Goal: Find specific page/section: Find specific page/section

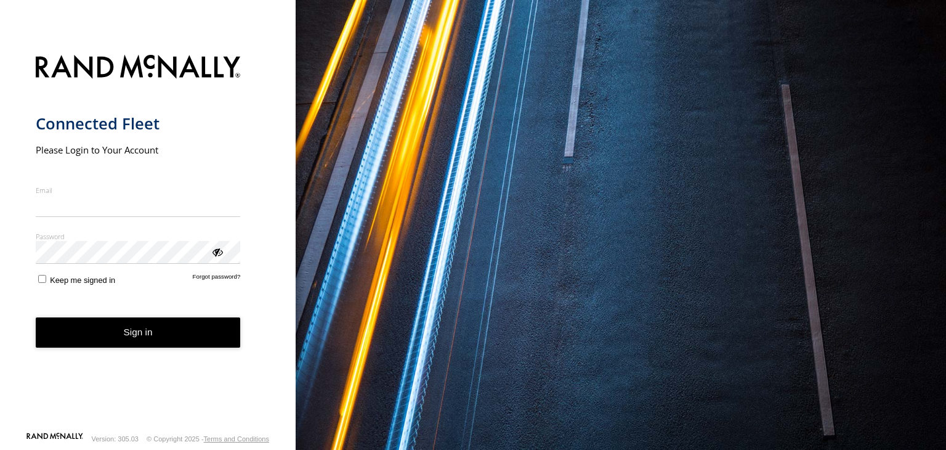
type input "**********"
click at [118, 331] on button "Sign in" at bounding box center [138, 332] width 205 height 30
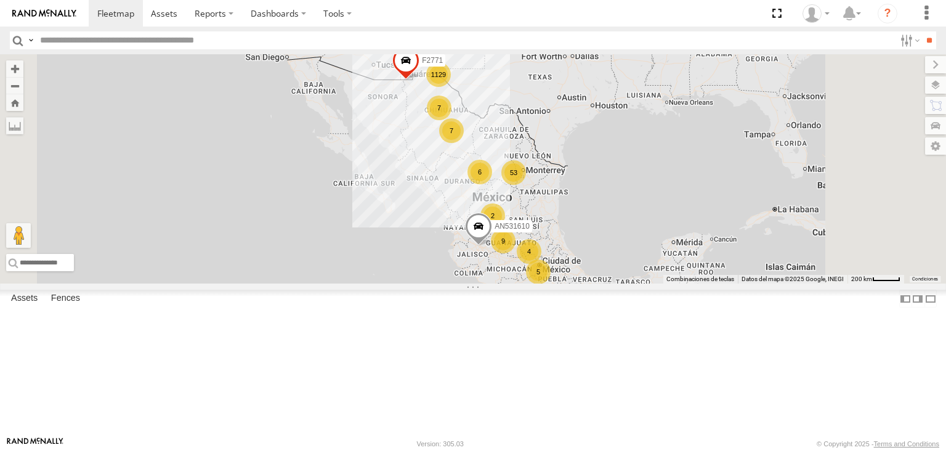
click at [278, 43] on input "text" at bounding box center [465, 40] width 860 height 18
click at [923, 36] on input "**" at bounding box center [929, 40] width 14 height 18
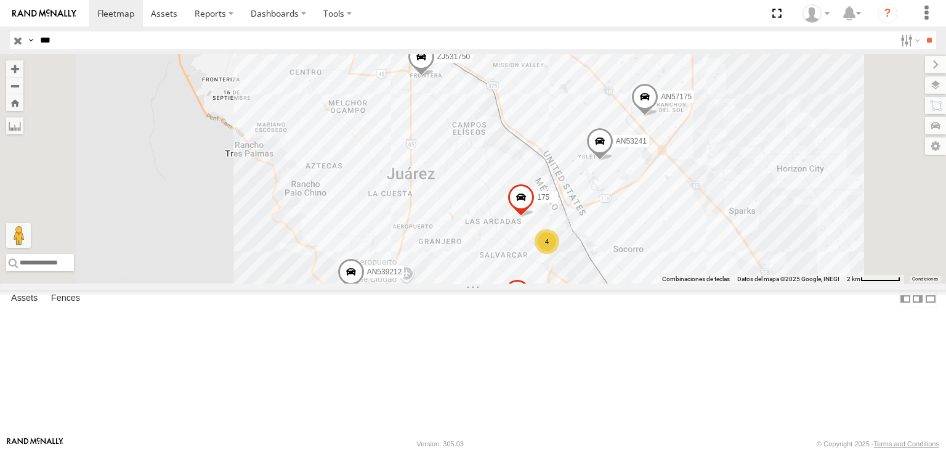
drag, startPoint x: 564, startPoint y: 109, endPoint x: 589, endPoint y: 158, distance: 55.4
click at [589, 158] on div "AN57175 4 AN53241 AN539212 AN531754 175 ZJ531750 AN531889" at bounding box center [473, 168] width 946 height 229
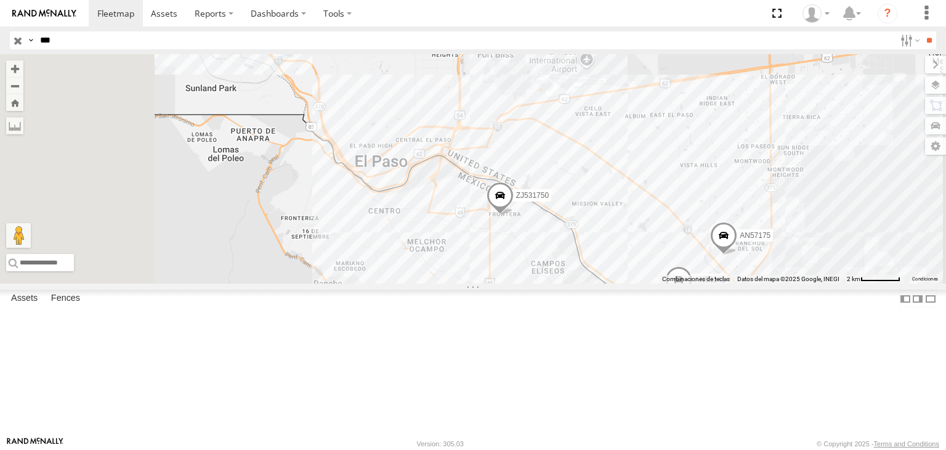
drag, startPoint x: 521, startPoint y: 108, endPoint x: 565, endPoint y: 185, distance: 88.9
click at [565, 185] on div "AN57175 4 AN53241 AN539212 AN531754 175 ZJ531750 AN531889" at bounding box center [473, 168] width 946 height 229
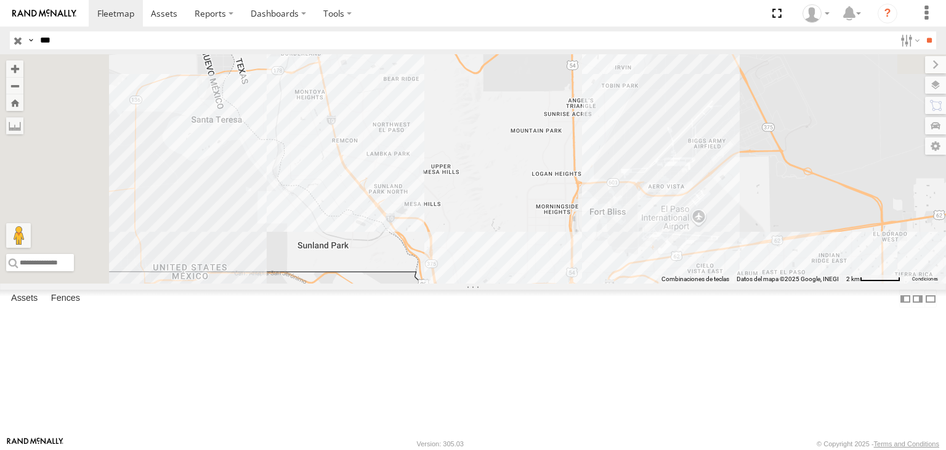
drag, startPoint x: 502, startPoint y: 158, endPoint x: 538, endPoint y: 196, distance: 52.7
click at [538, 196] on div "AN57175 4 AN53241 AN539212 AN531754 175 ZJ531750 AN531889" at bounding box center [473, 168] width 946 height 229
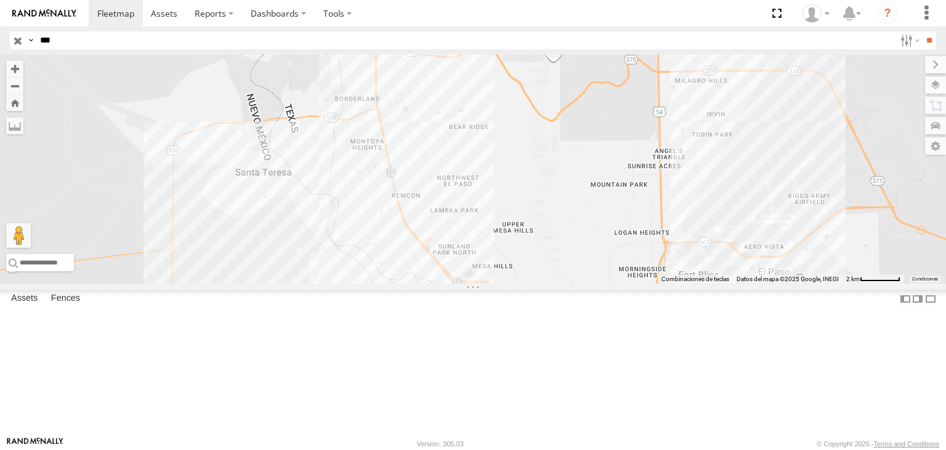
drag, startPoint x: 569, startPoint y: 198, endPoint x: 596, endPoint y: 180, distance: 31.9
click at [596, 180] on div "AN57175 AN53241 AN539212 AN531754 175 ZJ531750 AN531889" at bounding box center [473, 168] width 946 height 229
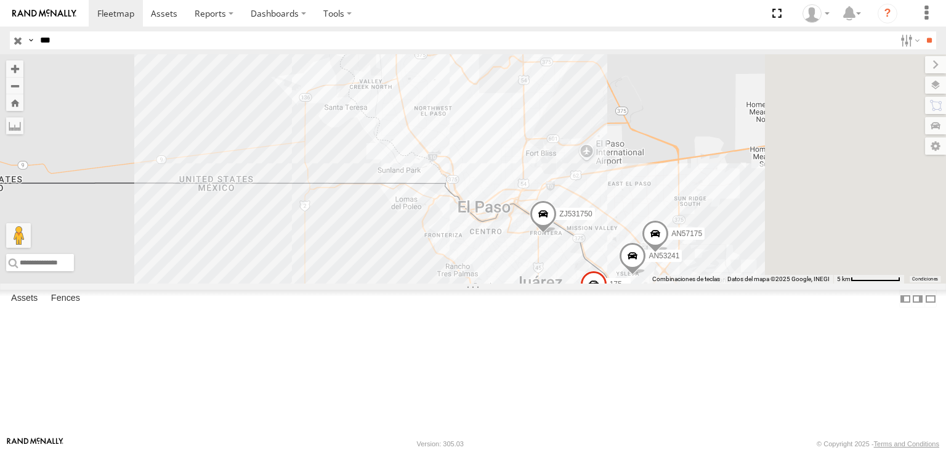
drag, startPoint x: 650, startPoint y: 272, endPoint x: 601, endPoint y: 200, distance: 87.7
click at [601, 198] on div "AN57175 AN53241 AN539212 AN531754 175 ZJ531750 AN531889" at bounding box center [473, 168] width 946 height 229
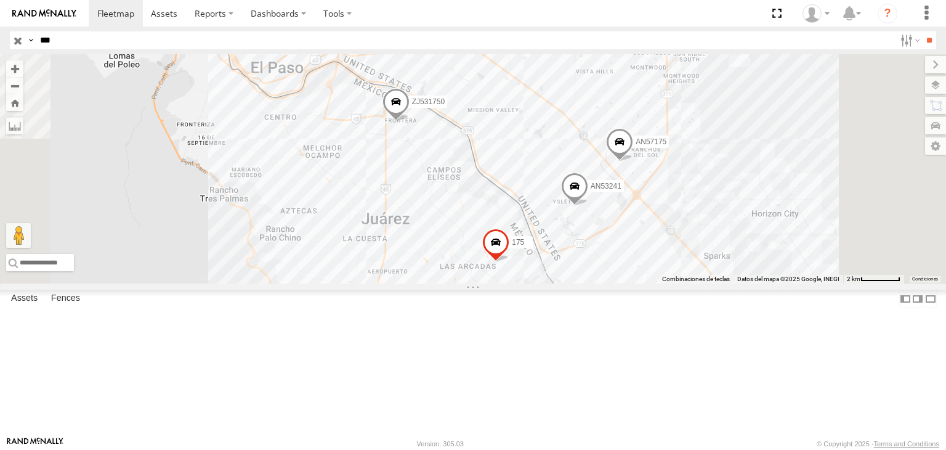
drag, startPoint x: 704, startPoint y: 225, endPoint x: 678, endPoint y: 205, distance: 33.0
click at [683, 201] on div "AN57175 AN53241 AN539212 ZJ531750 175" at bounding box center [473, 168] width 946 height 229
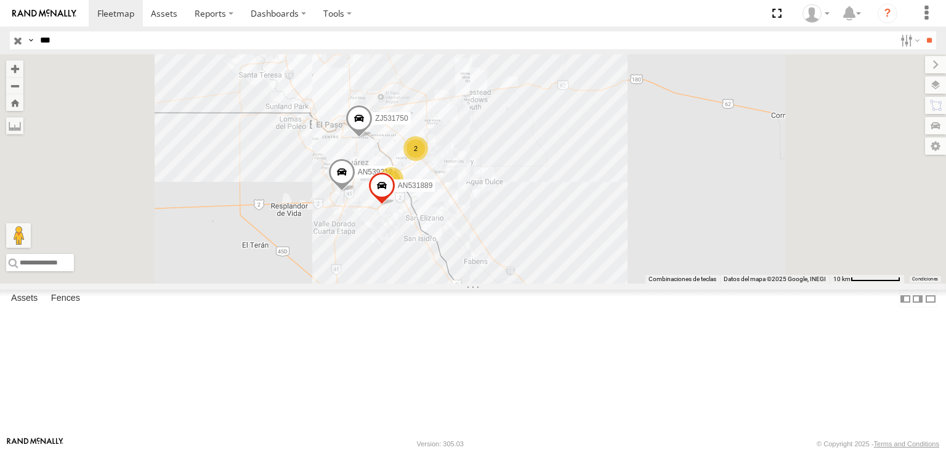
drag, startPoint x: 585, startPoint y: 272, endPoint x: 606, endPoint y: 264, distance: 22.2
click at [606, 264] on div "AN539212 ZJ531750 2 6 AN531889" at bounding box center [473, 168] width 946 height 229
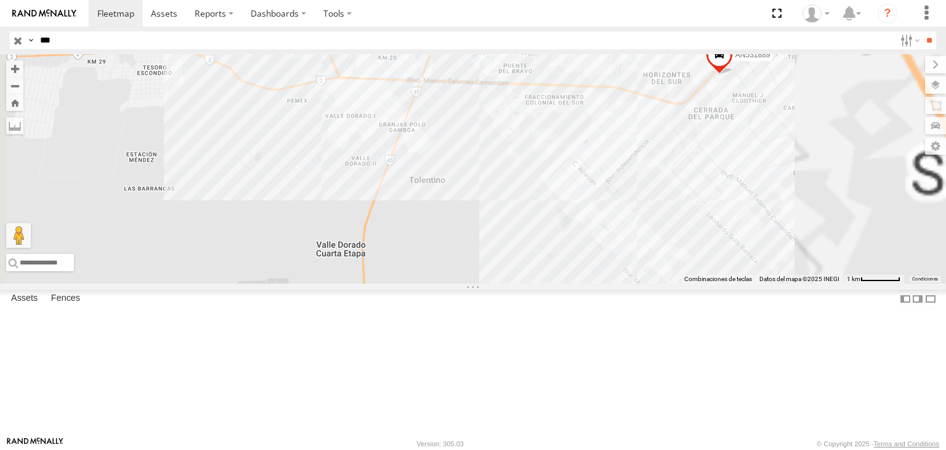
drag, startPoint x: 674, startPoint y: 240, endPoint x: 668, endPoint y: 275, distance: 35.2
click at [673, 264] on div "AN539212 ZJ531750 AN531889 AN531754" at bounding box center [473, 168] width 946 height 229
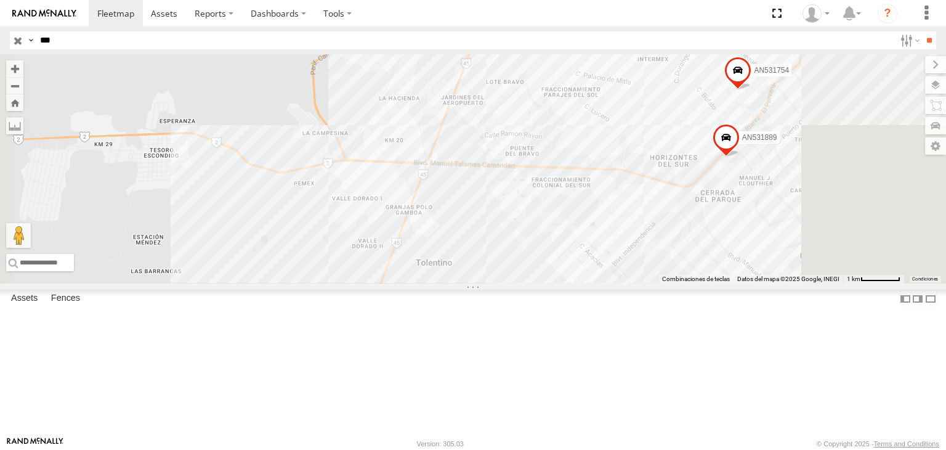
click at [150, 40] on input "***" at bounding box center [465, 40] width 860 height 18
type input "*"
type input "****"
click at [923, 34] on input "**" at bounding box center [929, 40] width 14 height 18
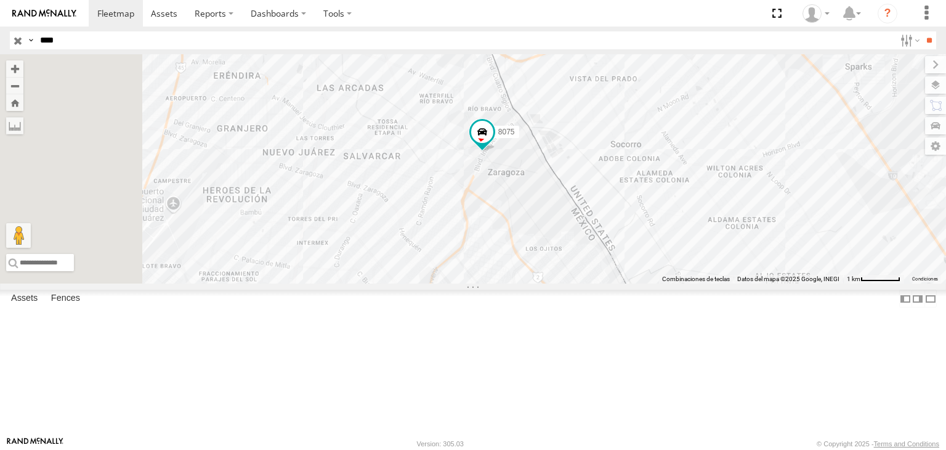
drag, startPoint x: 641, startPoint y: 252, endPoint x: 673, endPoint y: 225, distance: 41.6
click at [673, 225] on div "8075" at bounding box center [473, 168] width 946 height 229
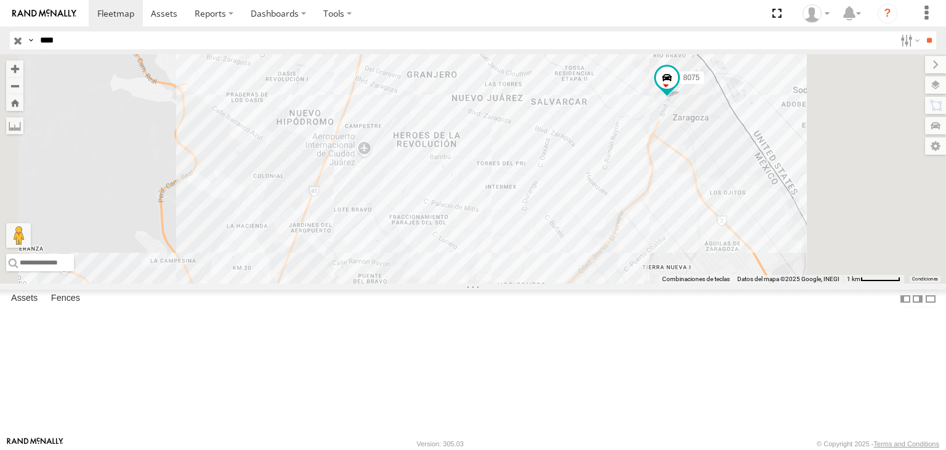
drag, startPoint x: 811, startPoint y: 225, endPoint x: 814, endPoint y: 245, distance: 19.9
click at [814, 245] on div "8075" at bounding box center [473, 168] width 946 height 229
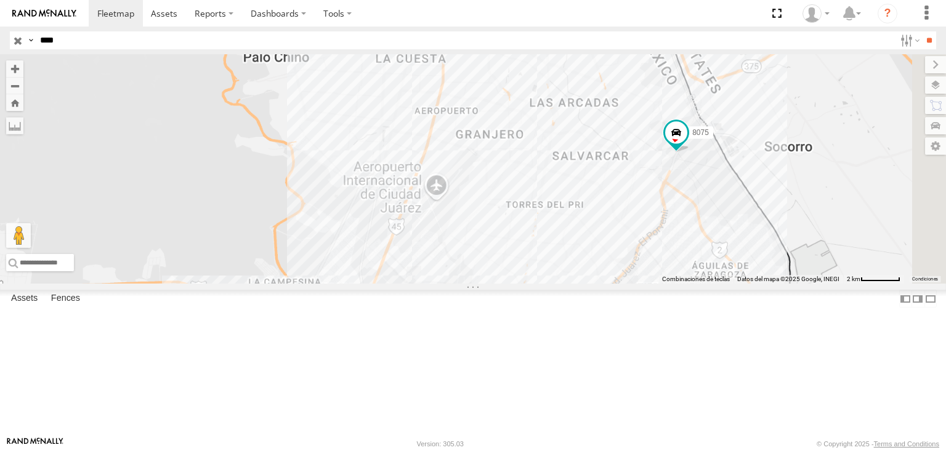
drag, startPoint x: 766, startPoint y: 302, endPoint x: 765, endPoint y: 296, distance: 6.3
click at [797, 283] on div "8075" at bounding box center [473, 168] width 946 height 229
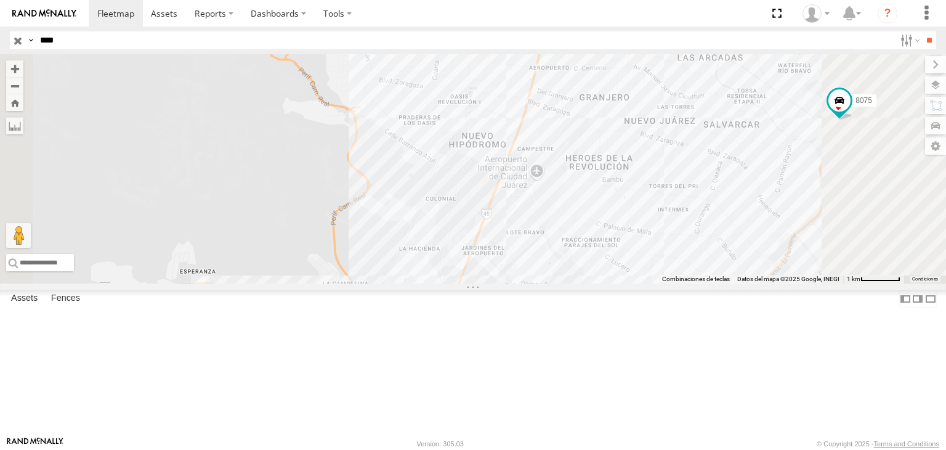
drag, startPoint x: 668, startPoint y: 362, endPoint x: 693, endPoint y: 319, distance: 50.0
click at [690, 283] on div "8075" at bounding box center [473, 168] width 946 height 229
